Goal: Task Accomplishment & Management: Complete application form

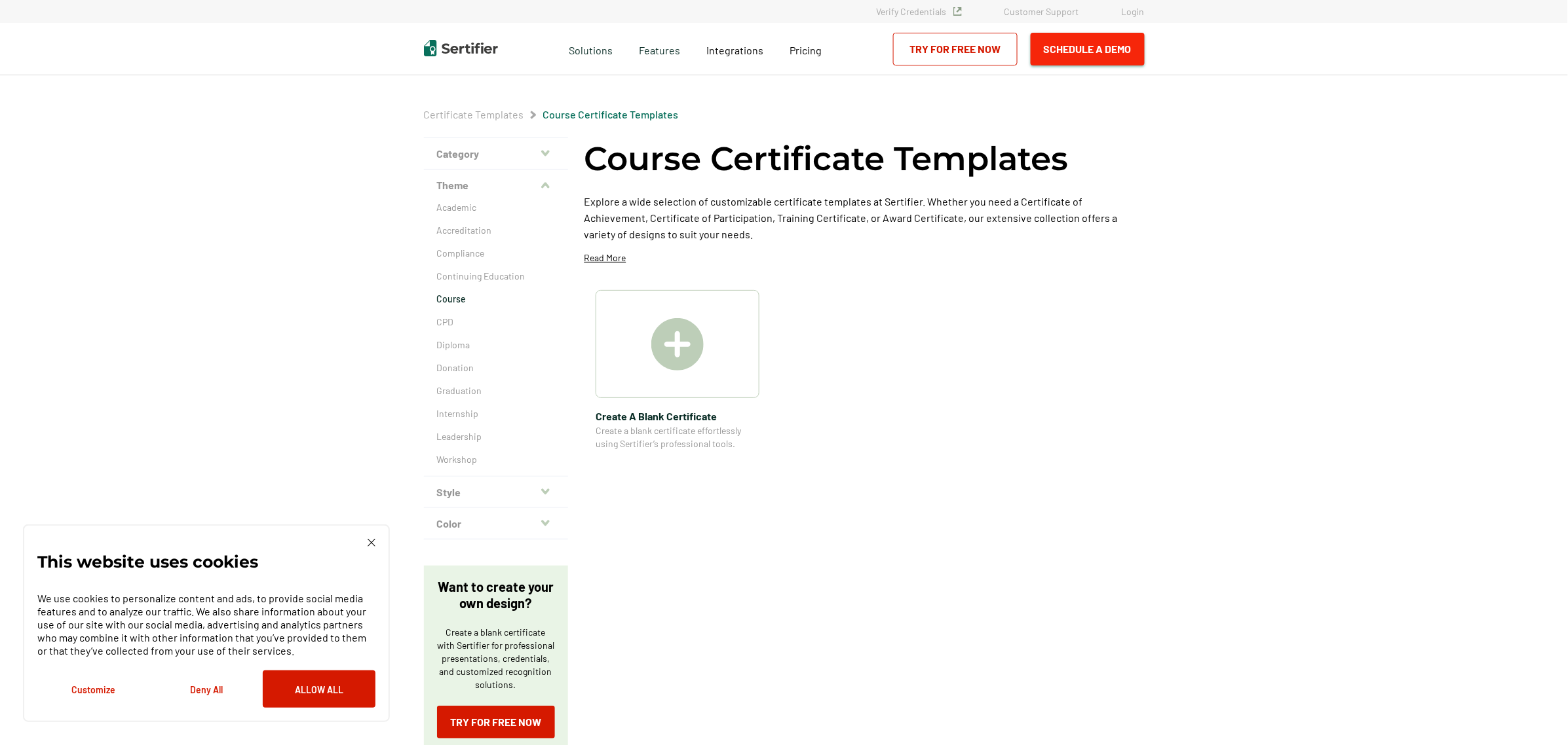
click at [1086, 53] on button "Schedule a Demo" at bounding box center [1087, 49] width 114 height 33
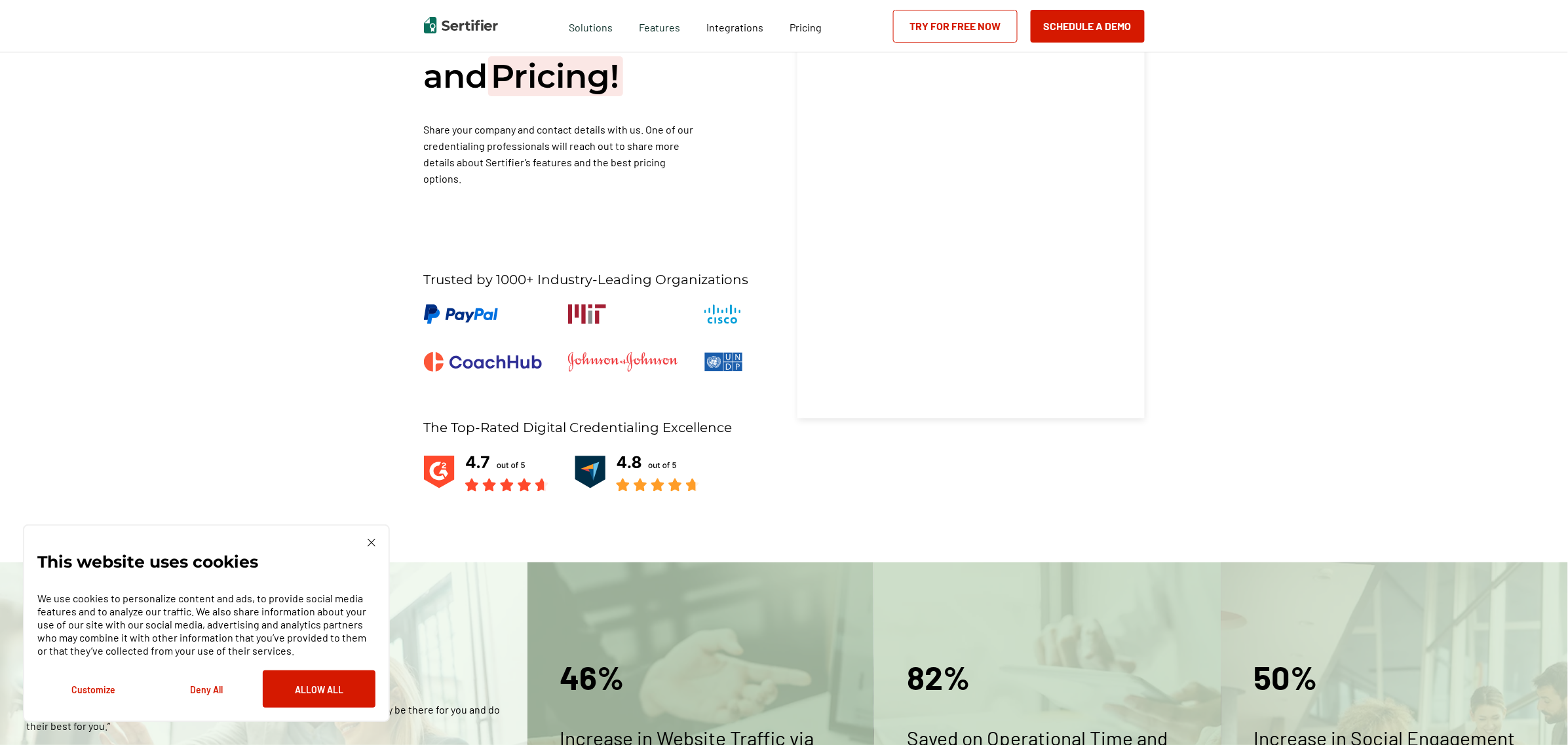
scroll to position [23, 0]
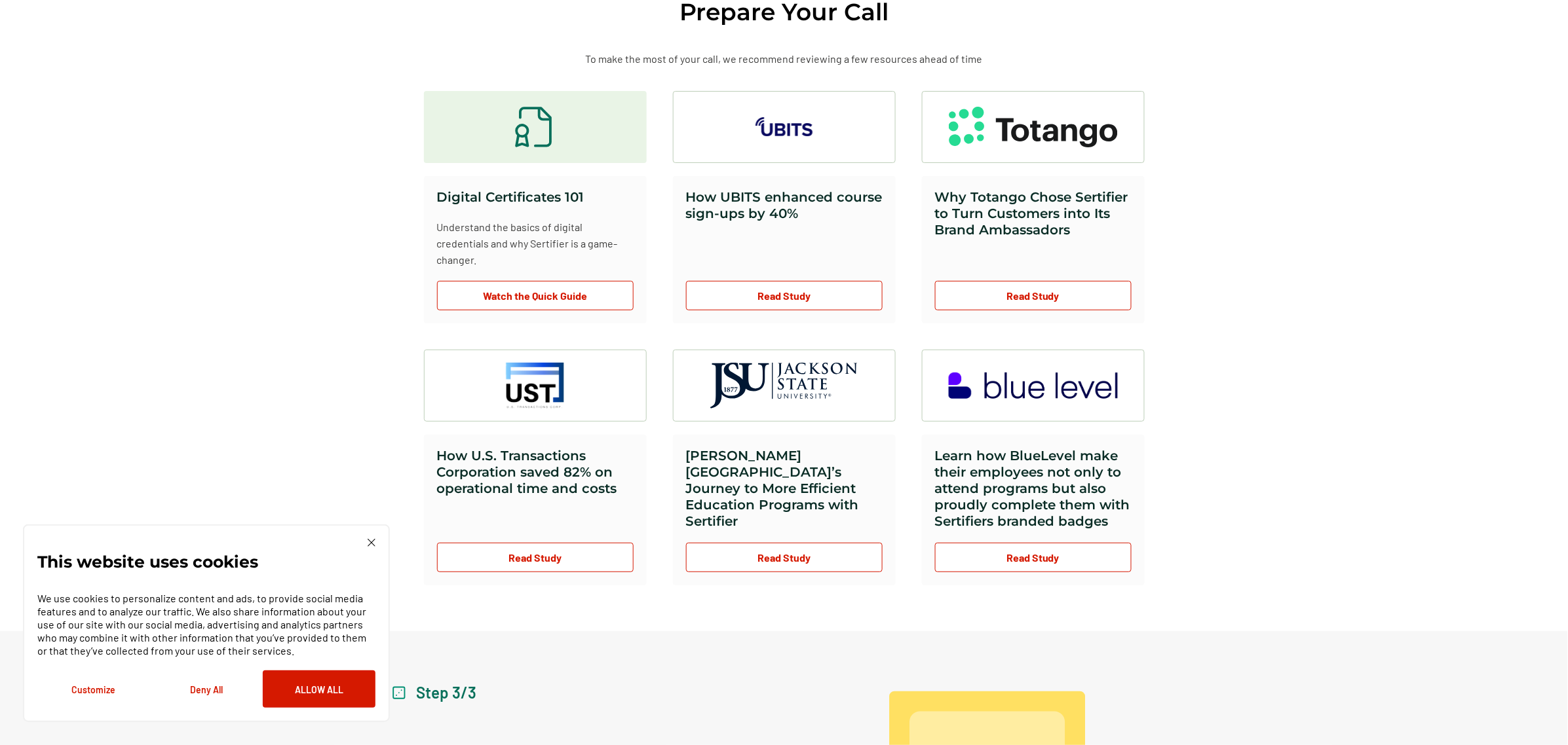
scroll to position [736, 0]
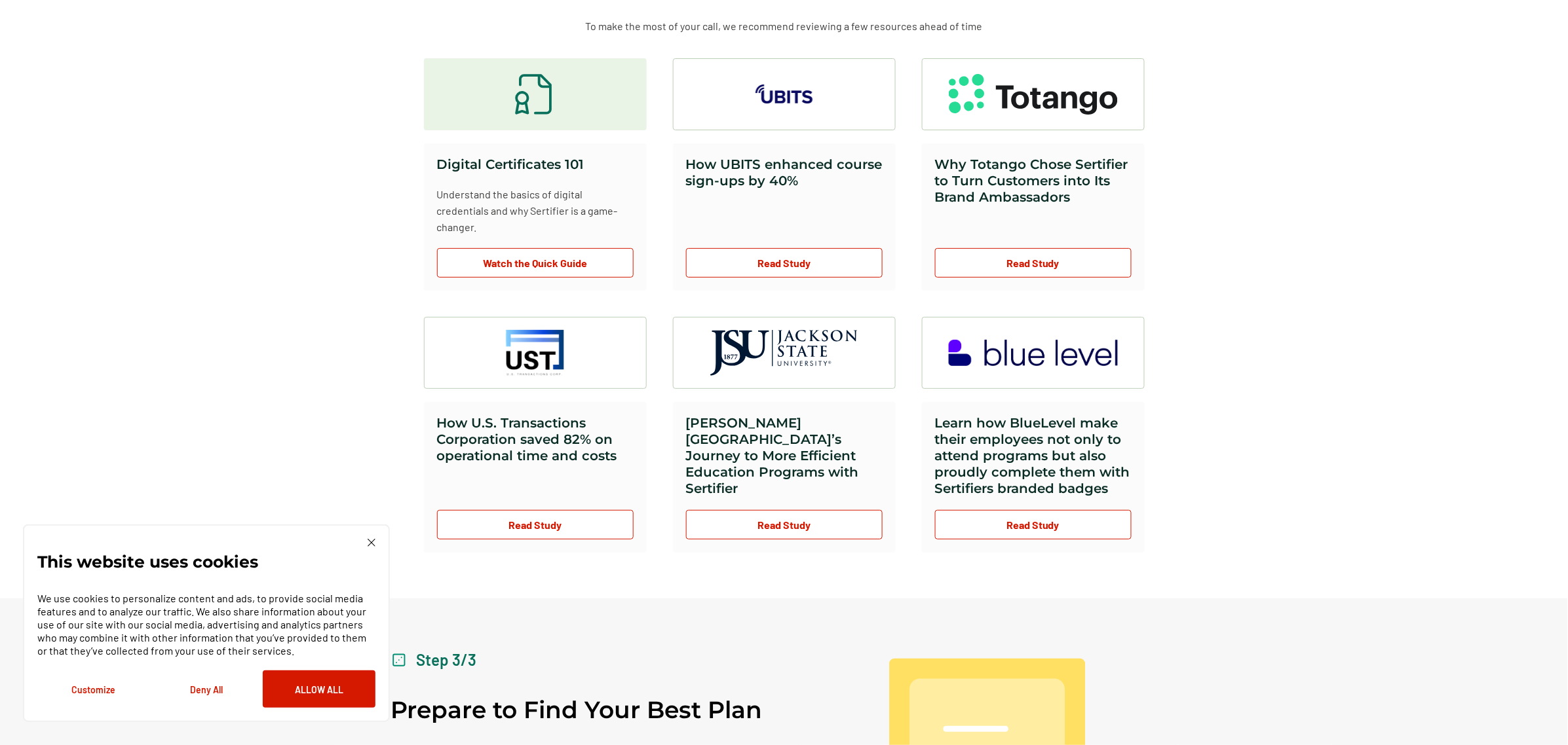
drag, startPoint x: 220, startPoint y: 437, endPoint x: 490, endPoint y: 383, distance: 275.3
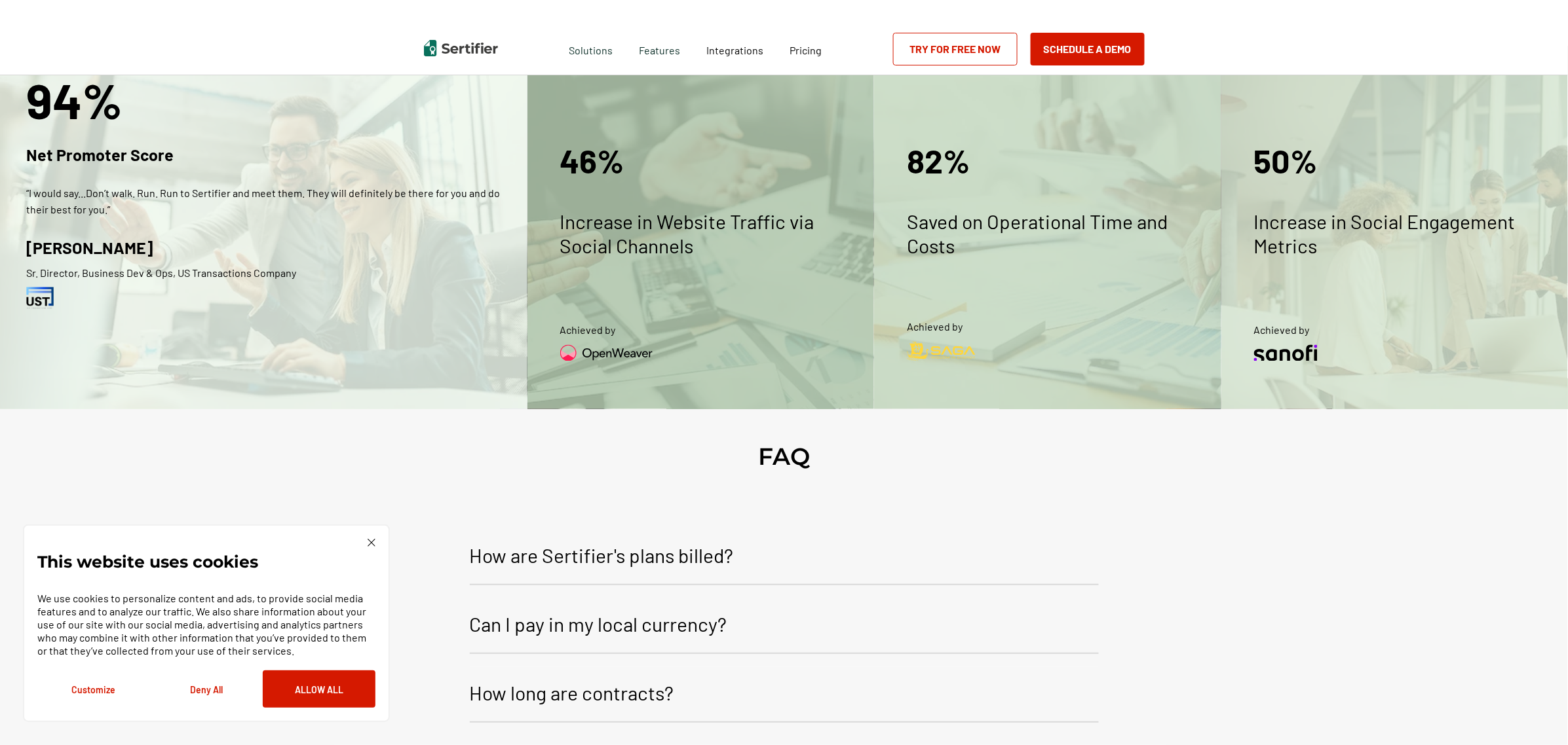
scroll to position [23, 0]
